Goal: Information Seeking & Learning: Learn about a topic

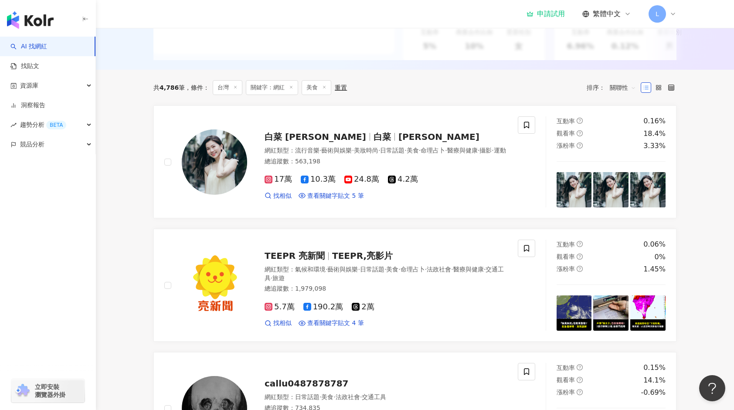
click at [43, 24] on img "button" at bounding box center [30, 19] width 47 height 17
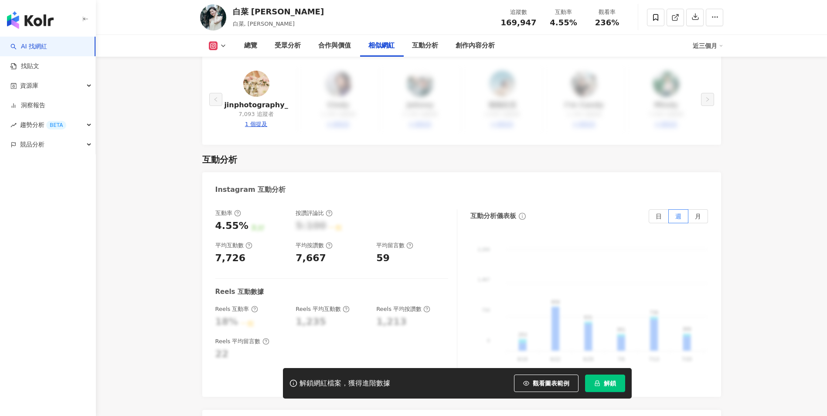
scroll to position [2503, 0]
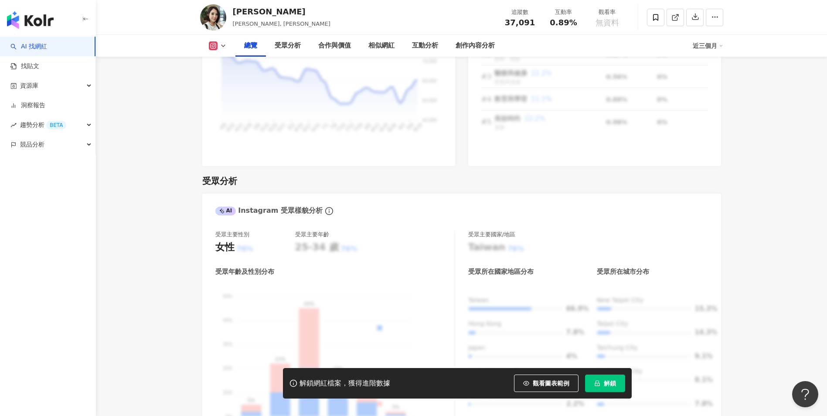
scroll to position [644, 0]
